Goal: Information Seeking & Learning: Find specific fact

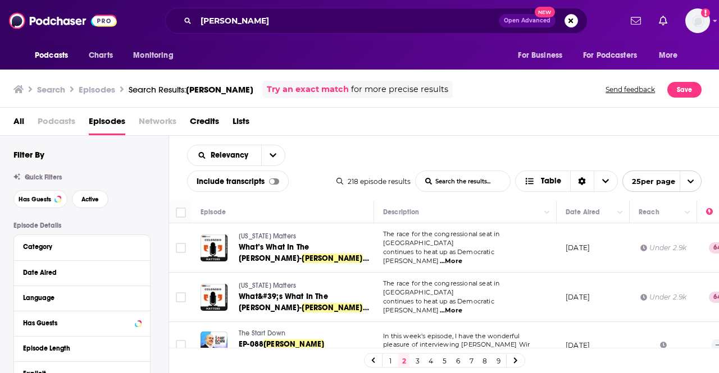
scroll to position [1009, 2]
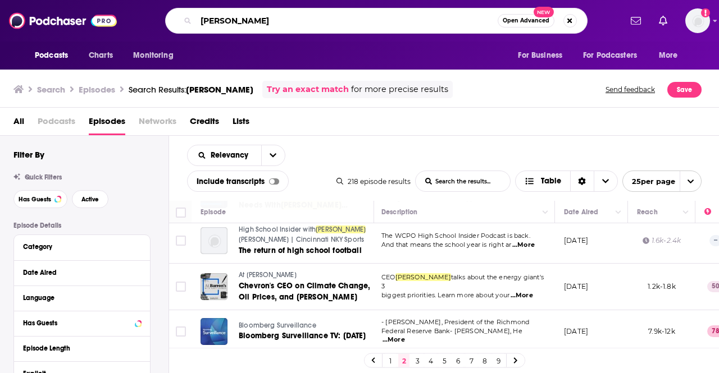
drag, startPoint x: 267, startPoint y: 12, endPoint x: 130, endPoint y: -10, distance: 138.8
click at [130, 0] on html "Podcasts Charts Monitoring [PERSON_NAME] Open Advanced New For Business For Pod…" at bounding box center [359, 186] width 719 height 373
type input "squawk on the street"
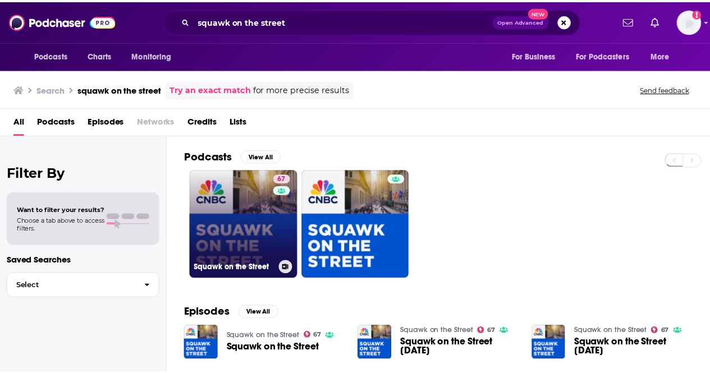
scroll to position [56, 0]
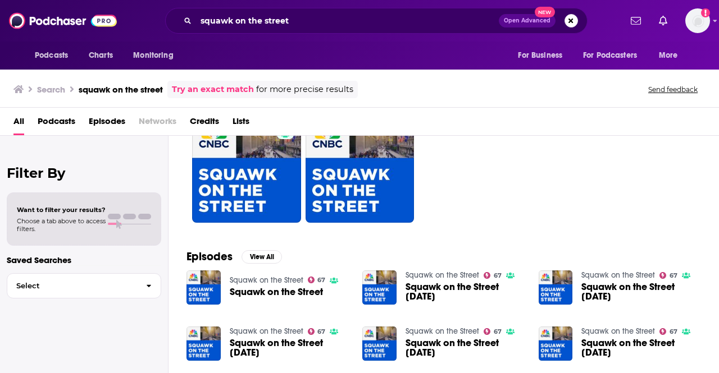
click at [263, 293] on span "Squawk on the Street" at bounding box center [276, 293] width 93 height 10
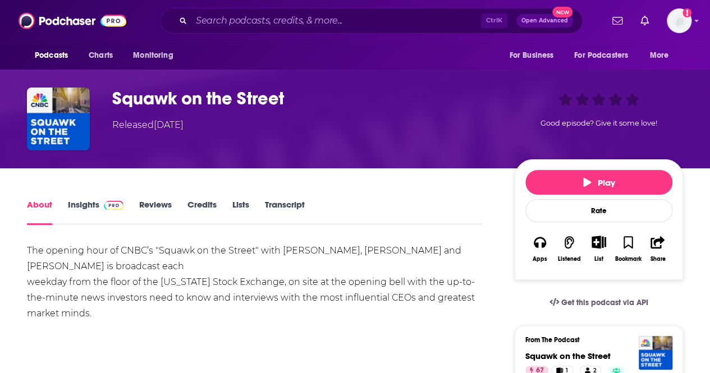
scroll to position [56, 0]
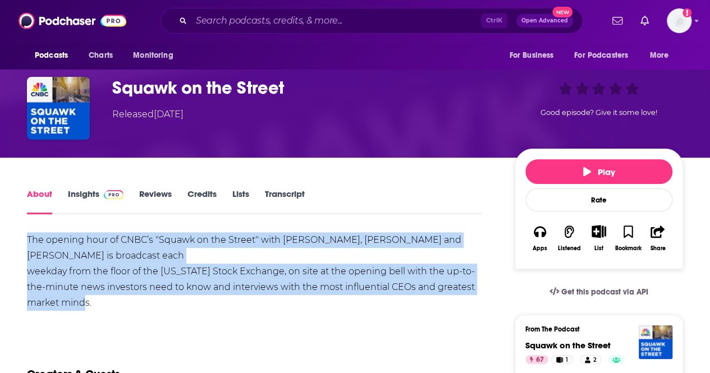
drag, startPoint x: 18, startPoint y: 239, endPoint x: 103, endPoint y: 299, distance: 104.7
copy div "The opening hour of CNBC’s "Squawk on the Street" with [PERSON_NAME], [PERSON_N…"
click at [289, 263] on div "The opening hour of CNBC’s "Squawk on the Street" with [PERSON_NAME], [PERSON_N…" at bounding box center [254, 272] width 455 height 79
